Goal: Task Accomplishment & Management: Manage account settings

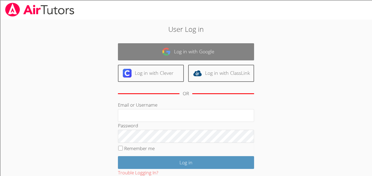
click at [182, 60] on link "Log in with Google" at bounding box center [186, 51] width 136 height 17
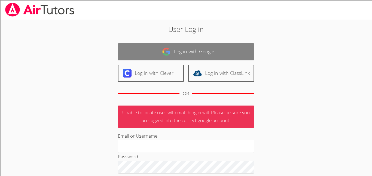
click at [201, 50] on link "Log in with Google" at bounding box center [186, 51] width 136 height 17
click at [201, 51] on link "Log in with Google" at bounding box center [186, 51] width 136 height 17
click at [162, 54] on link "Log in with Google" at bounding box center [186, 51] width 136 height 17
click at [167, 50] on img at bounding box center [166, 51] width 9 height 9
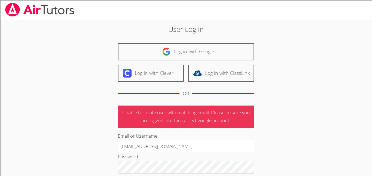
type input "[EMAIL_ADDRESS][DOMAIN_NAME]"
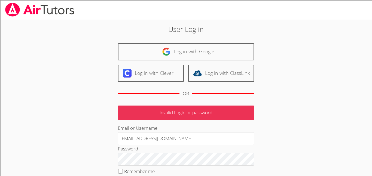
click at [227, 166] on fieldset "Remember me" at bounding box center [186, 173] width 136 height 14
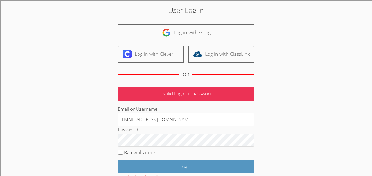
scroll to position [29, 0]
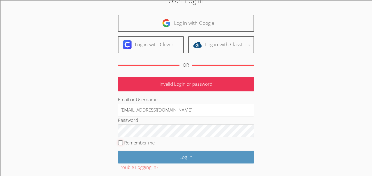
click at [119, 144] on input "Remember me" at bounding box center [120, 142] width 5 height 5
checkbox input "true"
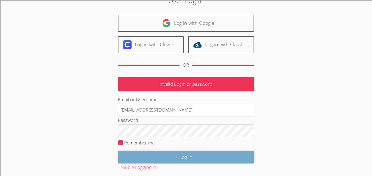
click at [149, 156] on input "Log in" at bounding box center [186, 157] width 136 height 13
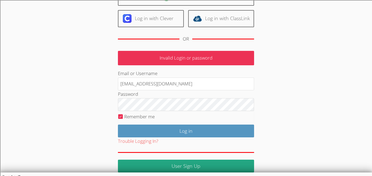
scroll to position [59, 0]
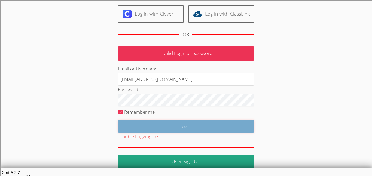
click at [154, 126] on input "Log in" at bounding box center [186, 126] width 136 height 13
